Goal: Task Accomplishment & Management: Manage account settings

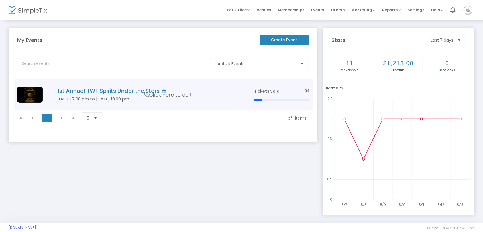
click at [163, 95] on span "Click here to edit" at bounding box center [168, 94] width 48 height 7
